Goal: Task Accomplishment & Management: Manage account settings

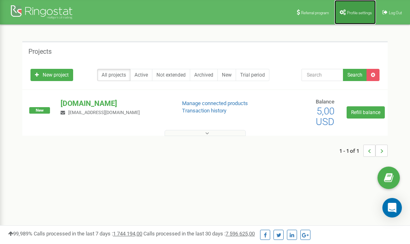
click at [355, 15] on link "Profile settings" at bounding box center [355, 12] width 41 height 24
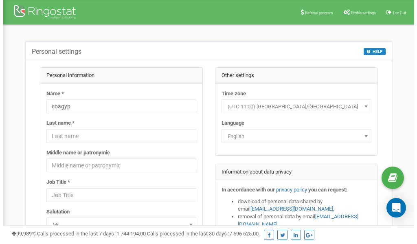
scroll to position [41, 0]
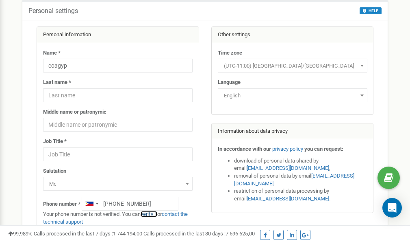
click at [152, 215] on link "verify it" at bounding box center [149, 214] width 17 height 6
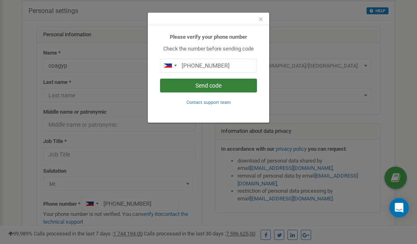
click at [194, 85] on button "Send code" at bounding box center [208, 86] width 97 height 14
